Goal: Use online tool/utility: Utilize a website feature to perform a specific function

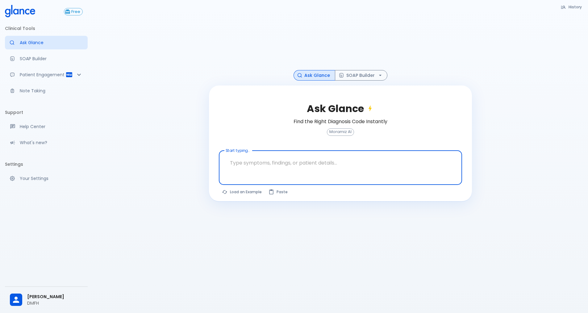
scroll to position [15, 0]
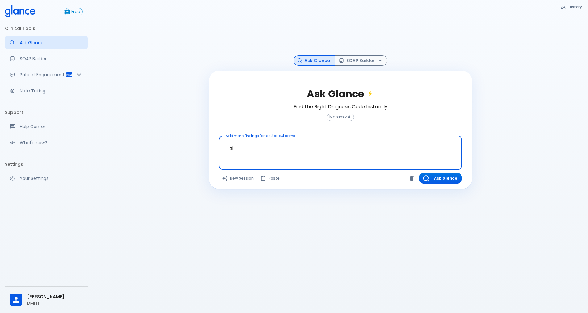
type textarea "s"
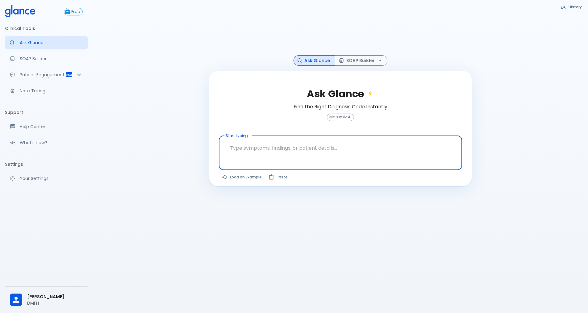
click at [244, 146] on textarea "Start typing..." at bounding box center [340, 147] width 235 height 19
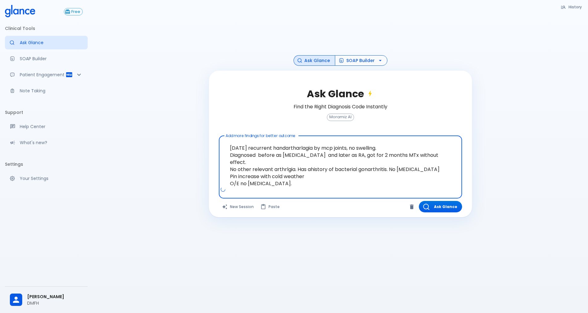
type textarea "[DATE] recurrent handartharlagia by mcp joints, no swelling. Diagnosed before a…"
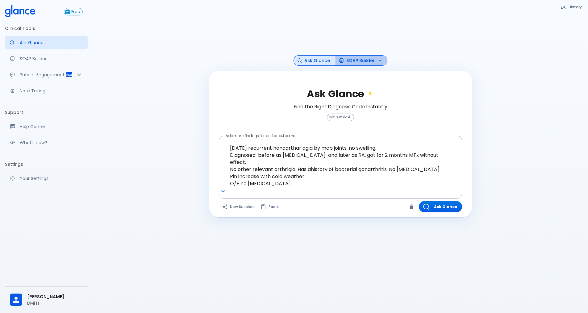
click at [377, 61] on icon "button" at bounding box center [380, 60] width 6 height 6
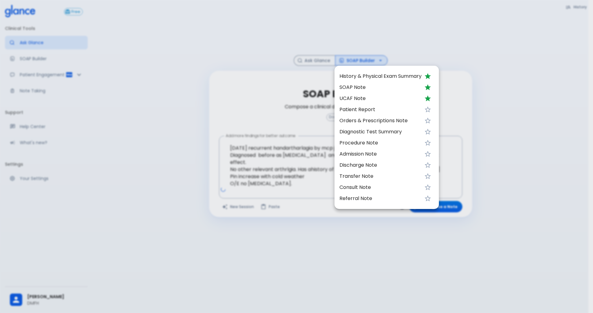
click at [369, 101] on span "UCAF Note" at bounding box center [380, 98] width 82 height 7
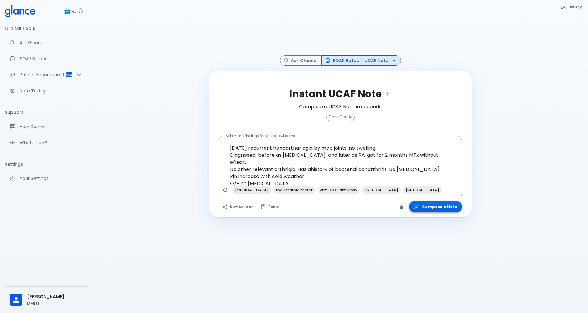
click at [437, 210] on button "Compose a Note" at bounding box center [435, 206] width 53 height 11
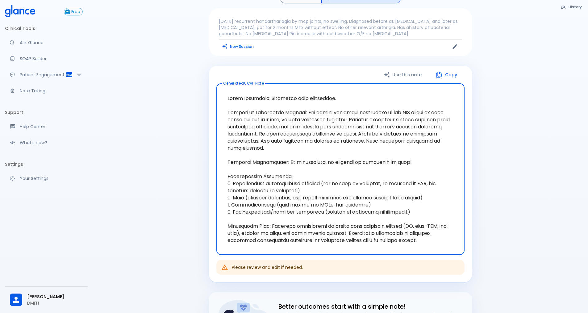
click at [412, 232] on textarea "Generated UCAF Note" at bounding box center [340, 169] width 239 height 161
click at [452, 239] on textarea "Generated UCAF Note" at bounding box center [340, 169] width 239 height 161
drag, startPoint x: 453, startPoint y: 242, endPoint x: 218, endPoint y: 114, distance: 267.6
click at [218, 114] on div "x Generated UCAF Note" at bounding box center [340, 169] width 248 height 172
drag, startPoint x: 229, startPoint y: 101, endPoint x: 230, endPoint y: 93, distance: 7.8
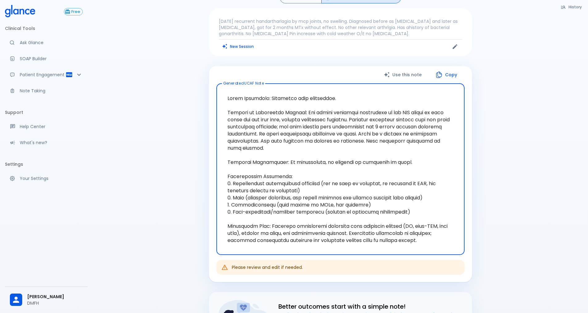
click at [230, 93] on textarea "Generated UCAF Note" at bounding box center [340, 169] width 239 height 161
click at [249, 154] on textarea "Generated UCAF Note" at bounding box center [340, 169] width 239 height 161
click at [442, 237] on textarea "Generated UCAF Note" at bounding box center [340, 169] width 239 height 161
drag, startPoint x: 451, startPoint y: 241, endPoint x: 218, endPoint y: 93, distance: 276.3
click at [218, 93] on div "x Generated UCAF Note" at bounding box center [340, 169] width 248 height 172
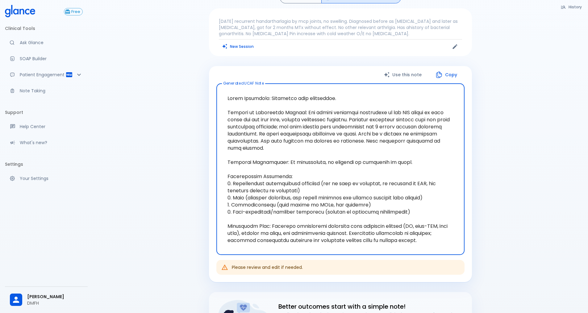
click at [332, 168] on textarea "Generated UCAF Note" at bounding box center [340, 169] width 239 height 161
click at [384, 163] on textarea "Generated UCAF Note" at bounding box center [340, 169] width 239 height 161
drag, startPoint x: 206, startPoint y: 124, endPoint x: 190, endPoint y: 106, distance: 24.2
click at [190, 106] on div "History Ask Glance SOAP Builder : UCAF Note [DATE] recurrent handartharlagia by…" at bounding box center [340, 196] width 495 height 423
click at [285, 195] on textarea "Generated UCAF Note" at bounding box center [340, 169] width 239 height 161
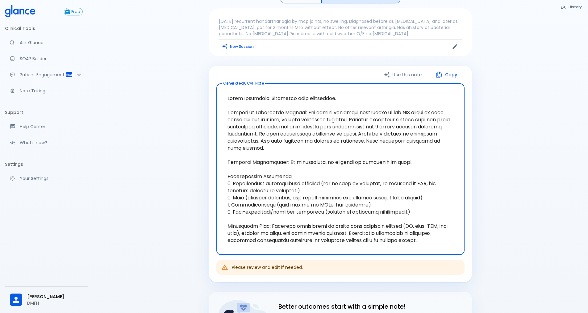
click at [359, 216] on textarea "Generated UCAF Note" at bounding box center [340, 169] width 239 height 161
drag, startPoint x: 454, startPoint y: 241, endPoint x: 194, endPoint y: 170, distance: 269.3
click at [194, 170] on div "History Ask Glance SOAP Builder : UCAF Note [DATE] recurrent handartharlagia by…" at bounding box center [340, 196] width 495 height 423
click at [238, 48] on button "New Session" at bounding box center [238, 46] width 39 height 9
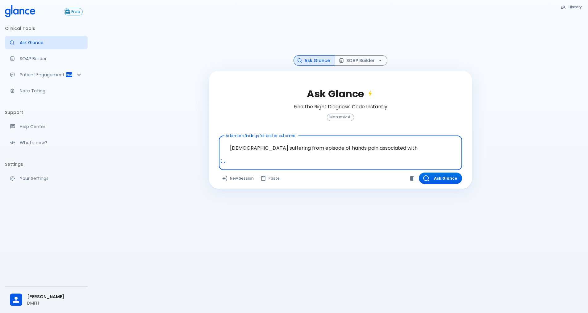
click at [392, 149] on textarea "[DEMOGRAPHIC_DATA] suffering from episode of hands pain associated with" at bounding box center [340, 147] width 235 height 19
click at [282, 162] on span "weakness" at bounding box center [274, 161] width 26 height 7
click at [353, 163] on span "limit range of motion" at bounding box center [338, 161] width 46 height 7
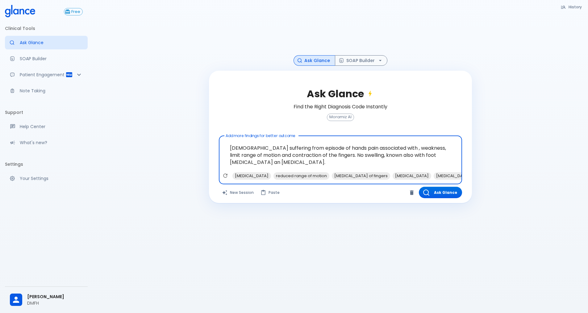
drag, startPoint x: 259, startPoint y: 155, endPoint x: 419, endPoint y: 145, distance: 159.9
click at [419, 145] on textarea "[DEMOGRAPHIC_DATA] suffering from episode of hands pain associated with , weakn…" at bounding box center [340, 155] width 235 height 34
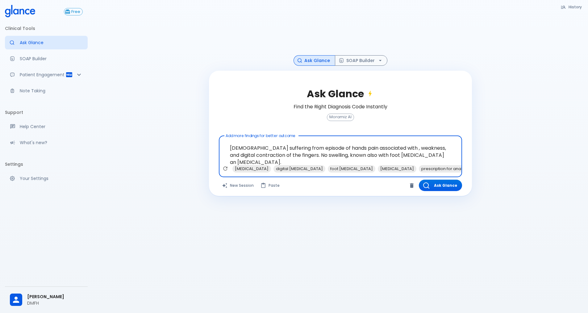
click at [259, 156] on textarea "[DEMOGRAPHIC_DATA] suffering from episode of hands pain associated with , weakn…" at bounding box center [340, 151] width 235 height 27
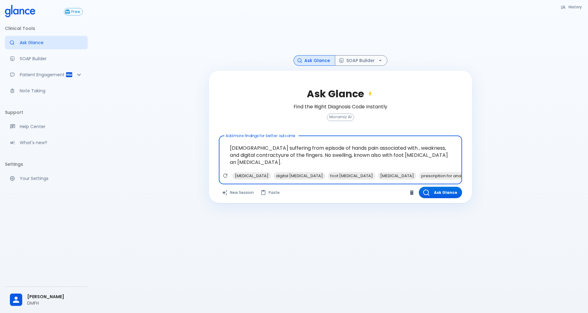
click at [254, 156] on textarea "[DEMOGRAPHIC_DATA] suffering from episode of hands pain associated with , weakn…" at bounding box center [340, 155] width 235 height 34
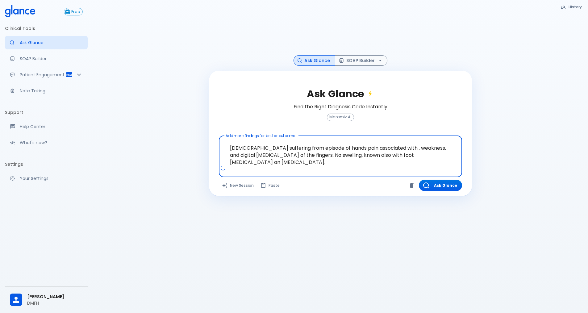
click at [420, 159] on textarea "[DEMOGRAPHIC_DATA] suffering from episode of hands pain associated with , weakn…" at bounding box center [340, 151] width 235 height 27
type textarea "[DEMOGRAPHIC_DATA] suffering from episode of hands pain associated with , weakn…"
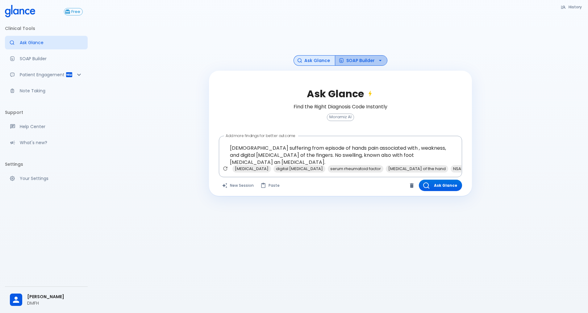
click at [377, 62] on icon "button" at bounding box center [380, 60] width 6 height 6
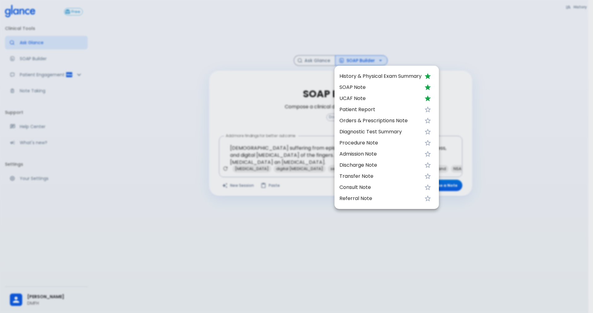
click at [360, 100] on span "UCAF Note" at bounding box center [380, 98] width 82 height 7
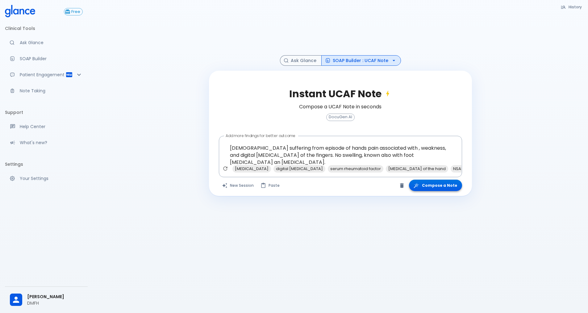
click at [440, 185] on button "Compose a Note" at bounding box center [435, 185] width 53 height 11
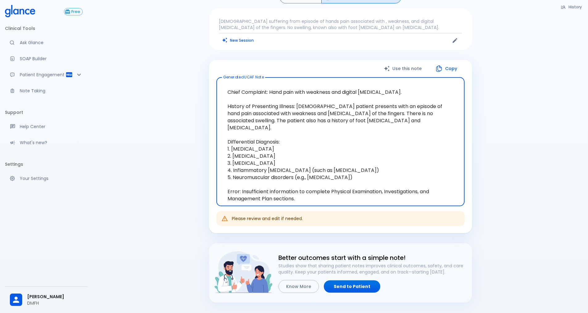
click at [285, 142] on textarea "Chief Complaint: Hand pain with weakness and digital [MEDICAL_DATA]. History of…" at bounding box center [340, 141] width 239 height 119
drag, startPoint x: 275, startPoint y: 183, endPoint x: 224, endPoint y: 93, distance: 103.1
click at [224, 93] on textarea "Chief Complaint: Hand pain with weakness and digital [MEDICAL_DATA]. History of…" at bounding box center [340, 141] width 239 height 119
click at [238, 41] on button "New Session" at bounding box center [238, 40] width 39 height 9
